Goal: Find specific page/section: Find specific page/section

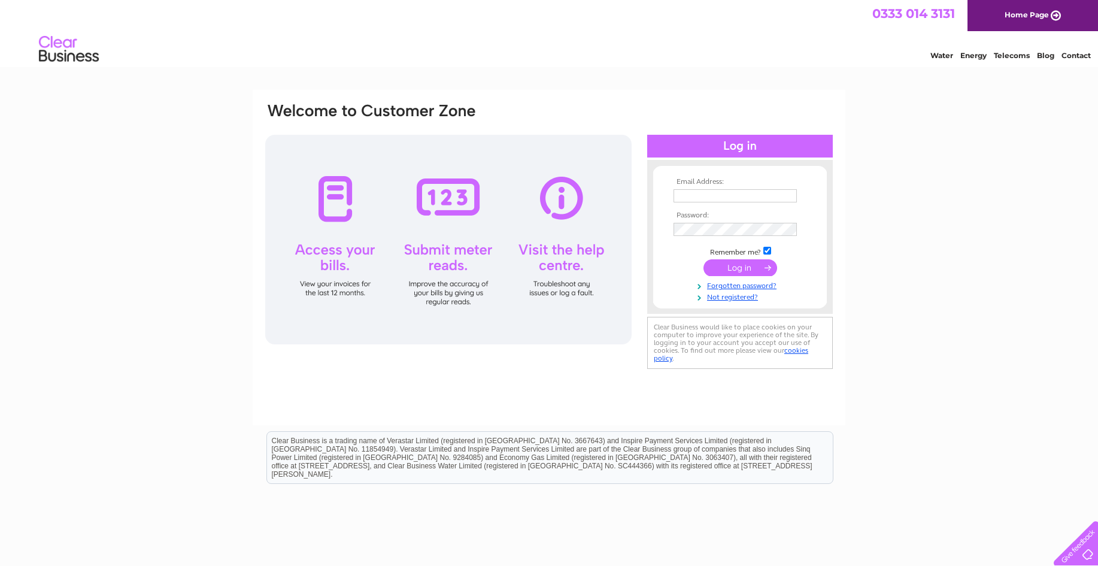
type input "iandixon@networkdistribution.co.uk"
click at [727, 264] on input "submit" at bounding box center [741, 267] width 74 height 17
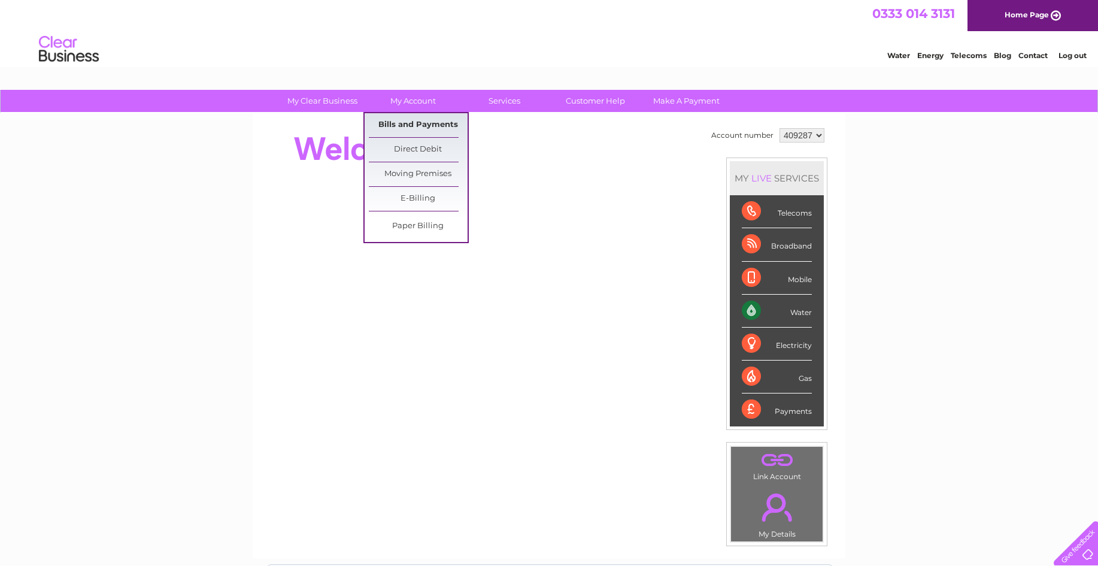
click at [413, 122] on link "Bills and Payments" at bounding box center [418, 125] width 99 height 24
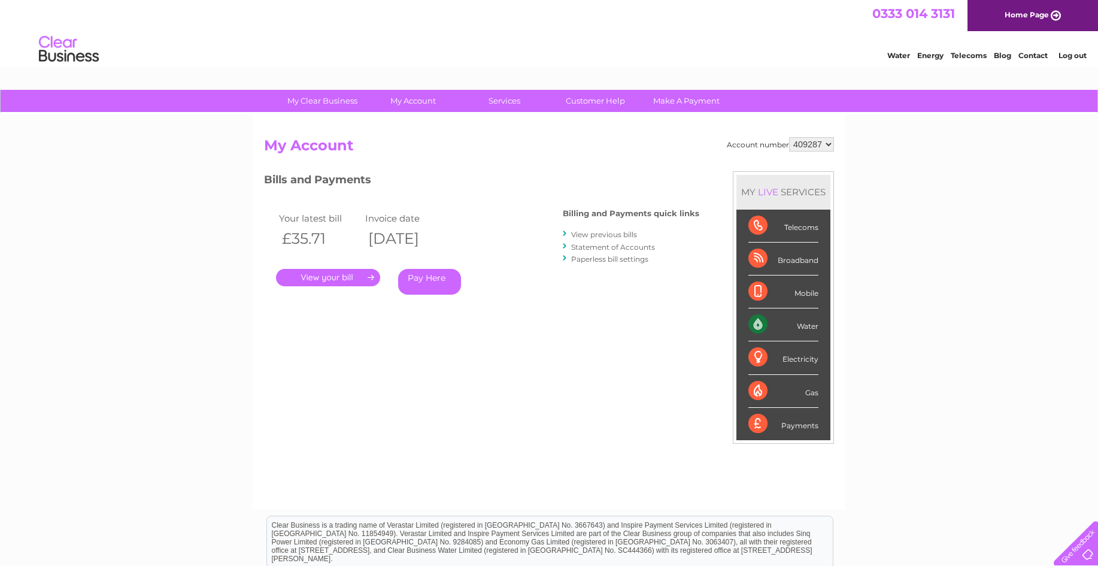
click at [326, 278] on link "." at bounding box center [328, 277] width 104 height 17
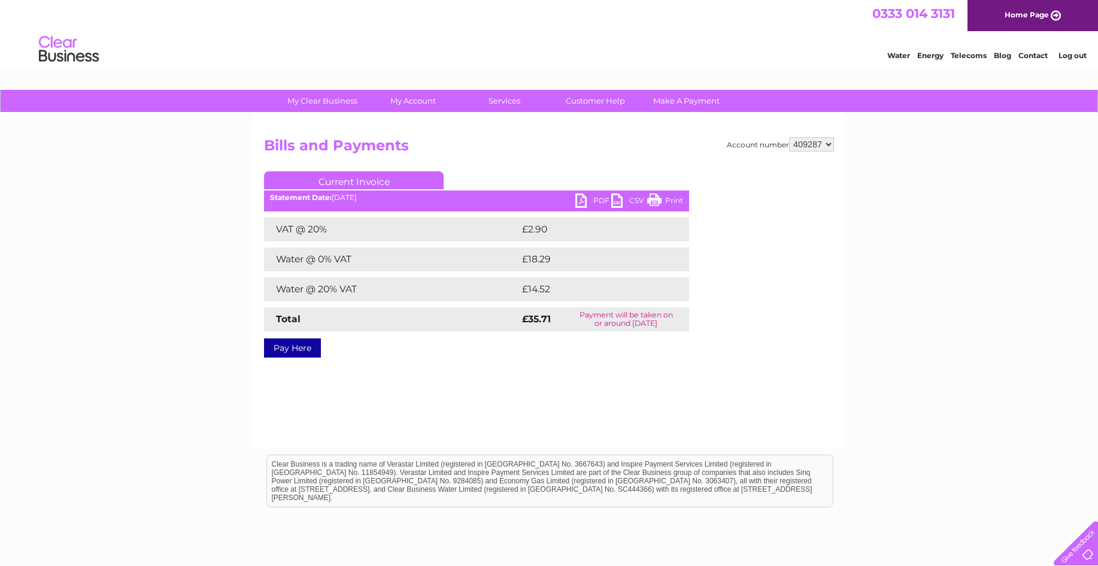
click at [668, 199] on link "Print" at bounding box center [665, 201] width 36 height 17
